Goal: Unclear: Unclear

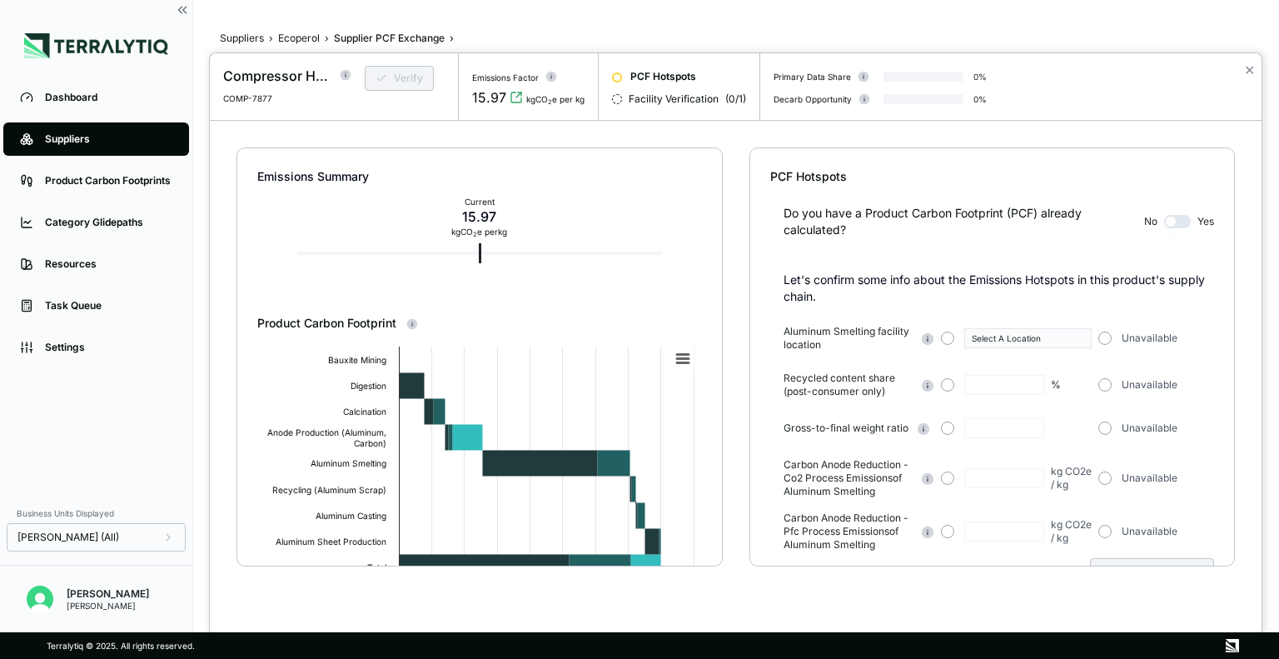
scroll to position [50, 0]
